Goal: Check status: Check status

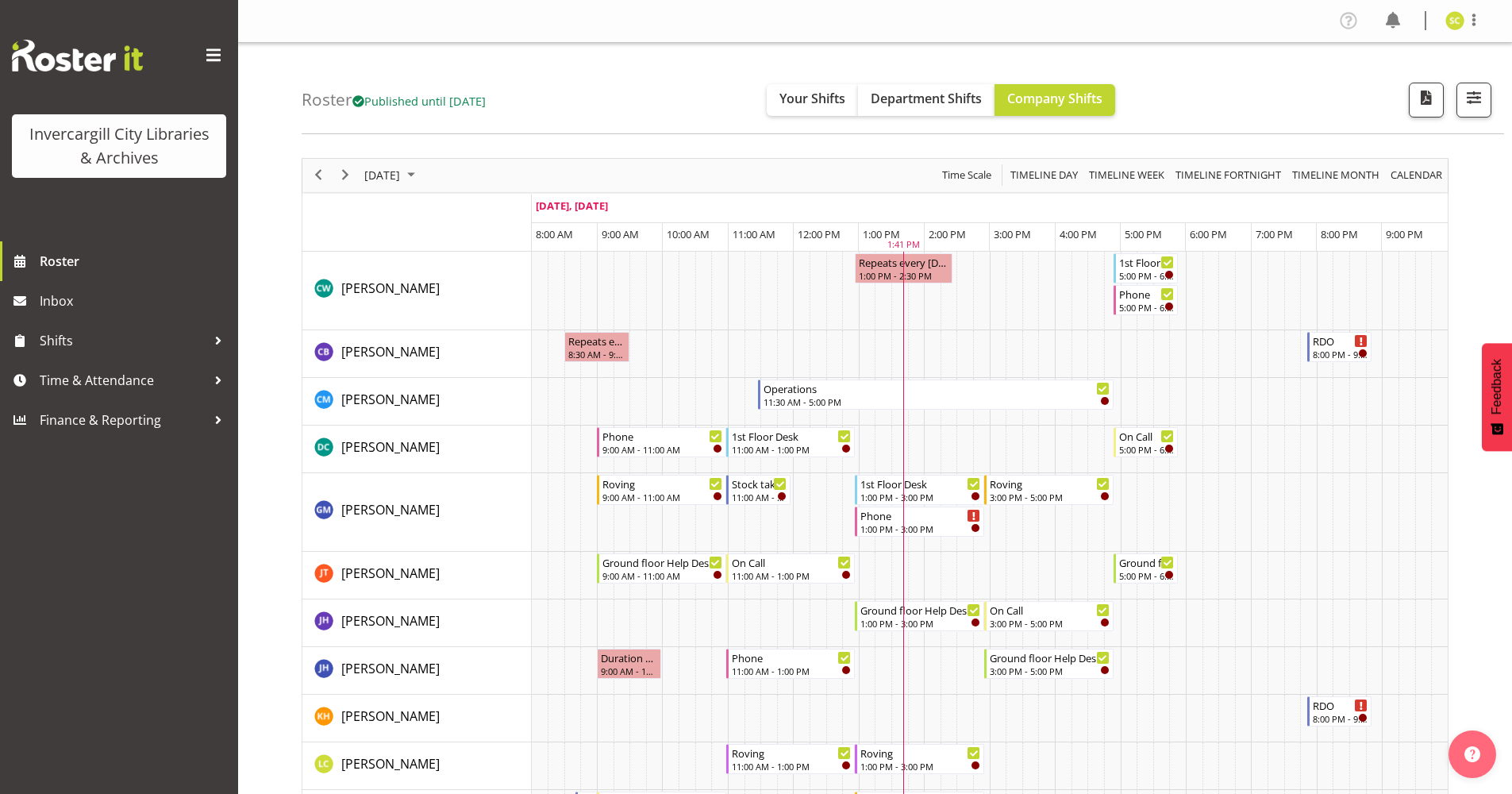
scroll to position [556, 0]
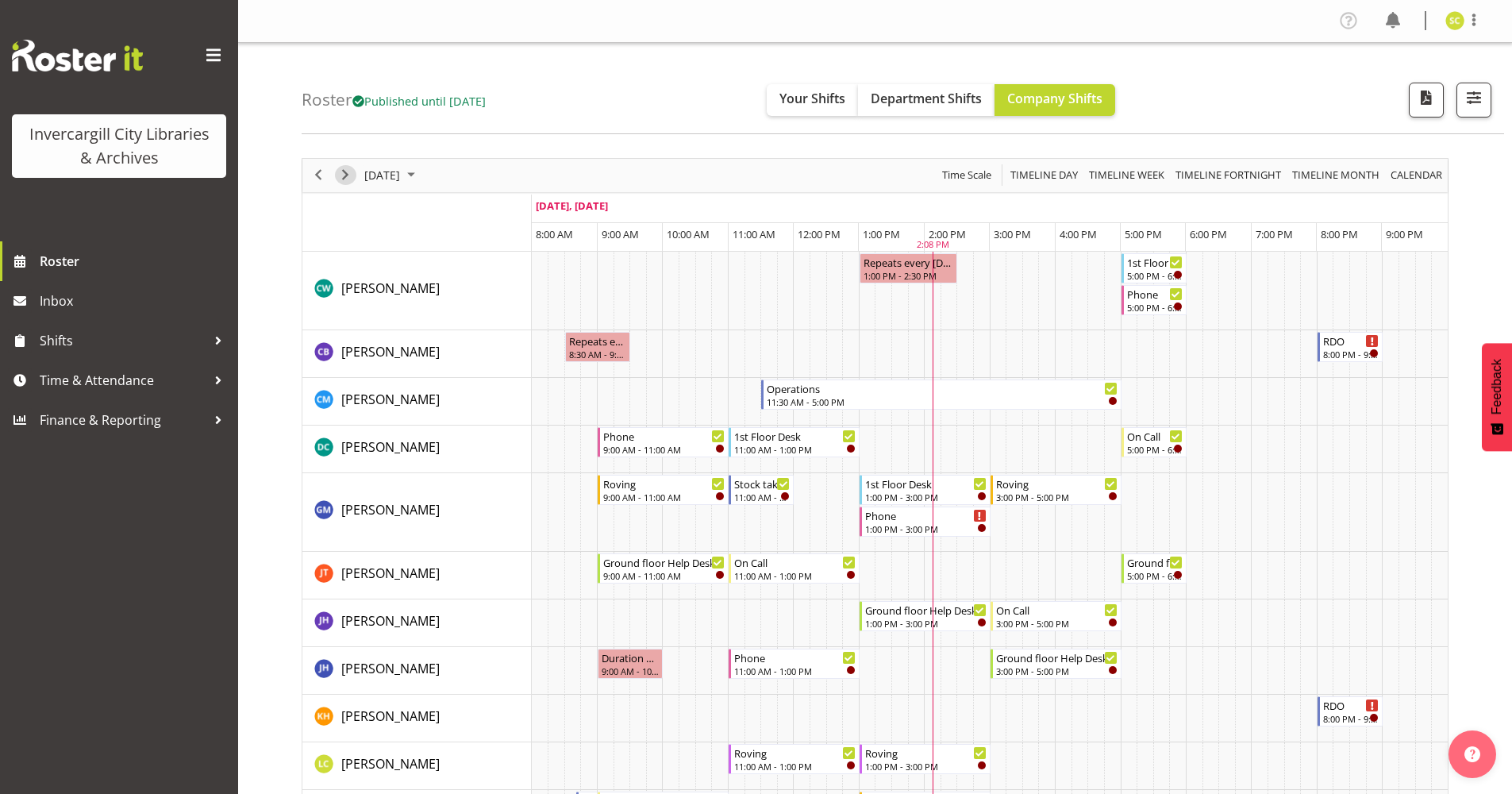
click at [342, 178] on span "Next" at bounding box center [345, 176] width 19 height 20
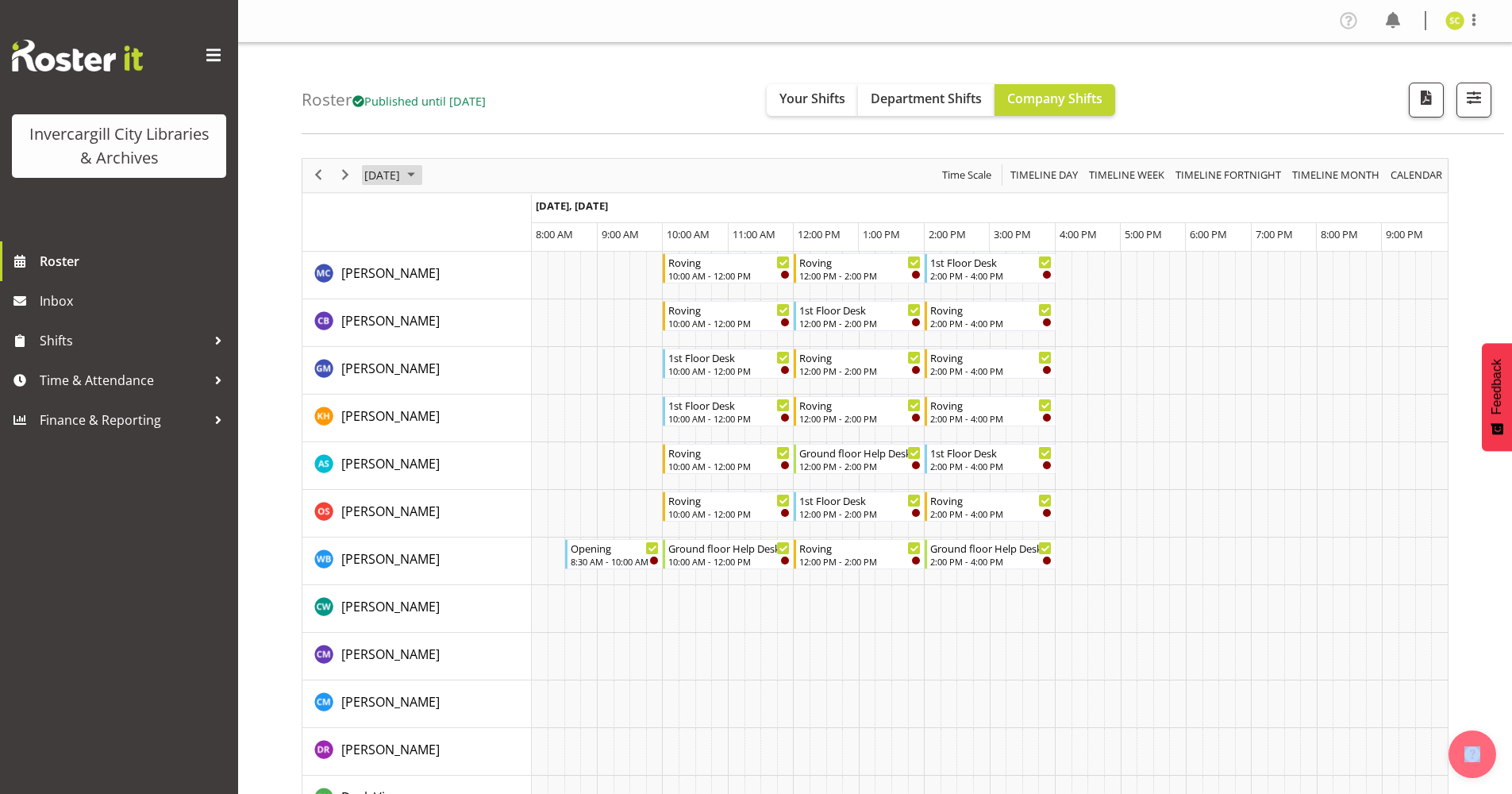
click at [421, 180] on span "October 2025" at bounding box center [411, 176] width 19 height 20
click at [429, 322] on span "14" at bounding box center [432, 324] width 24 height 24
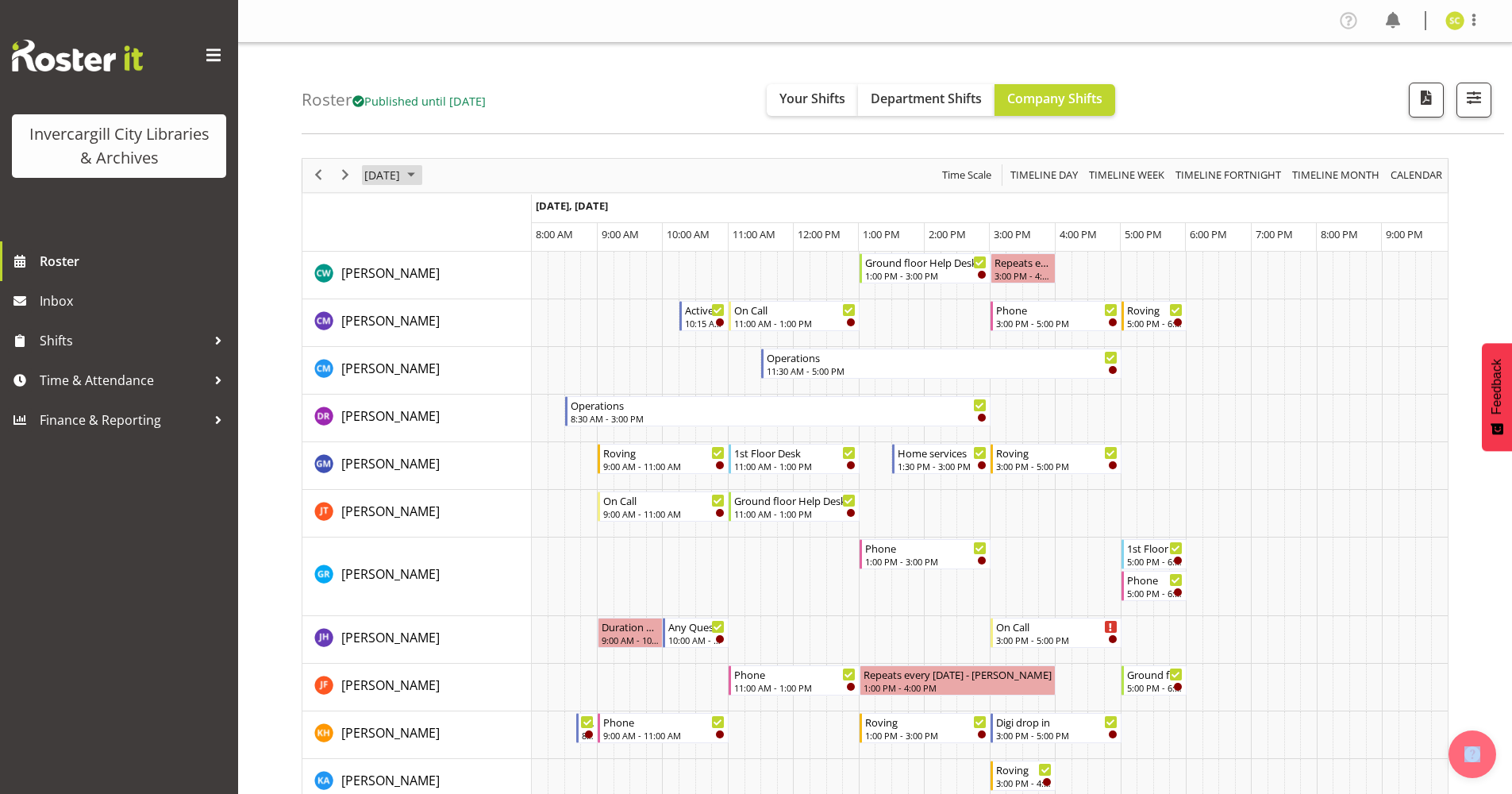
click at [402, 171] on span "[DATE]" at bounding box center [382, 176] width 39 height 20
click at [509, 294] on span "10" at bounding box center [508, 297] width 24 height 24
